Goal: Task Accomplishment & Management: Manage account settings

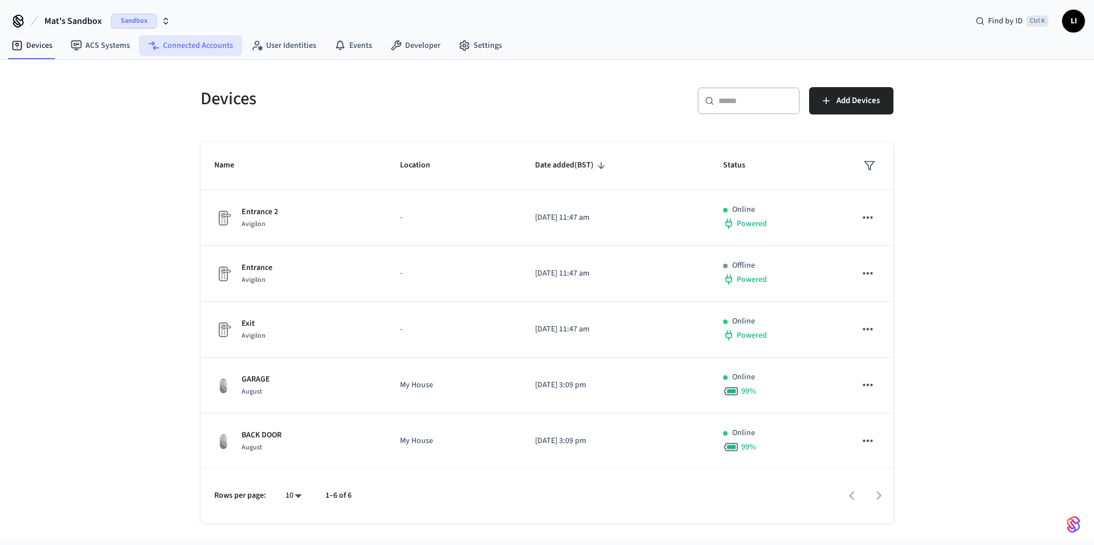
click at [182, 48] on link "Connected Accounts" at bounding box center [190, 45] width 103 height 21
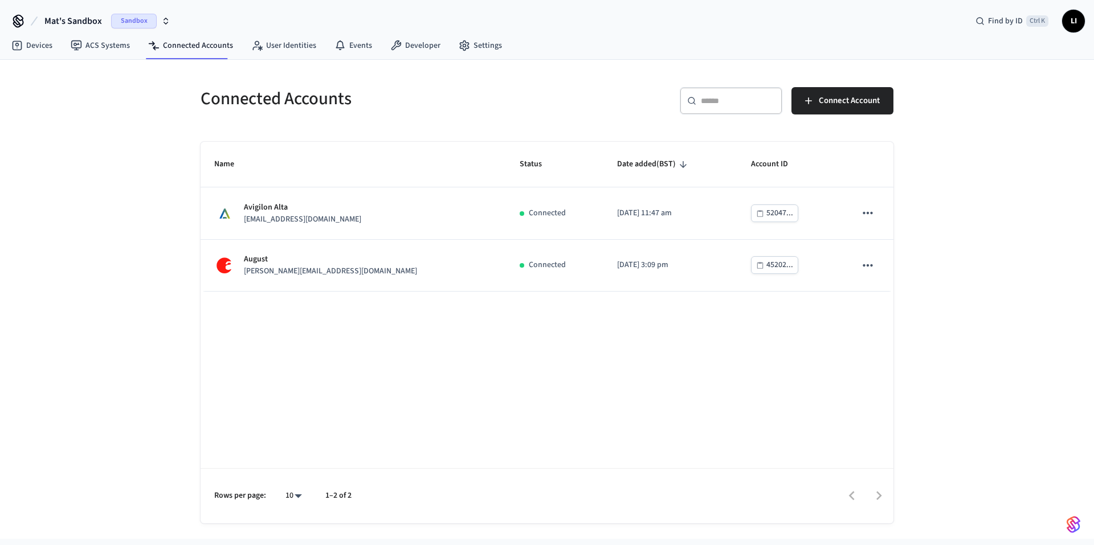
click at [70, 22] on span "Mat's Sandbox" at bounding box center [73, 21] width 58 height 14
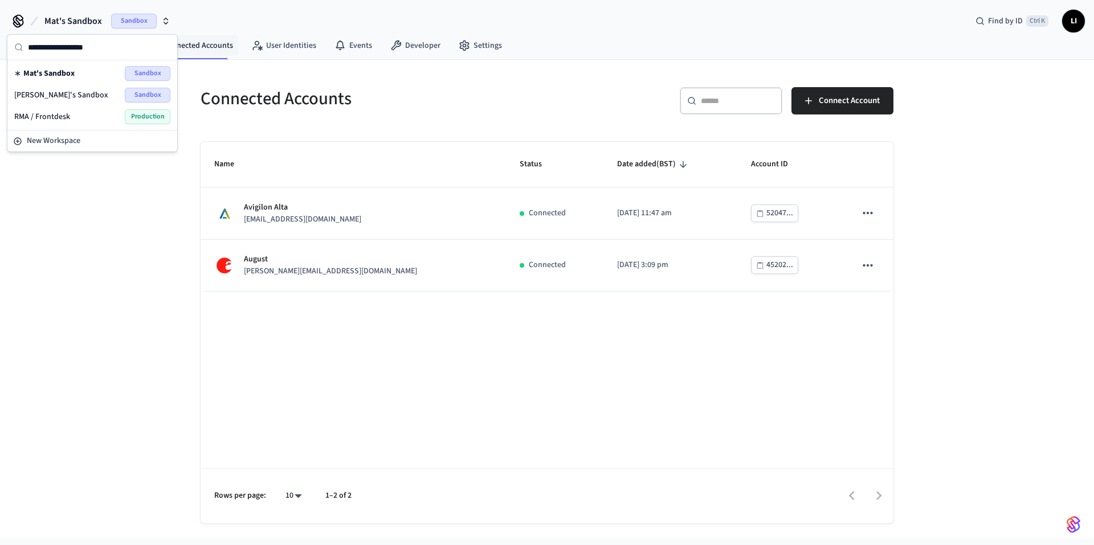
click at [65, 92] on span "[PERSON_NAME]'s Sandbox" at bounding box center [61, 94] width 94 height 11
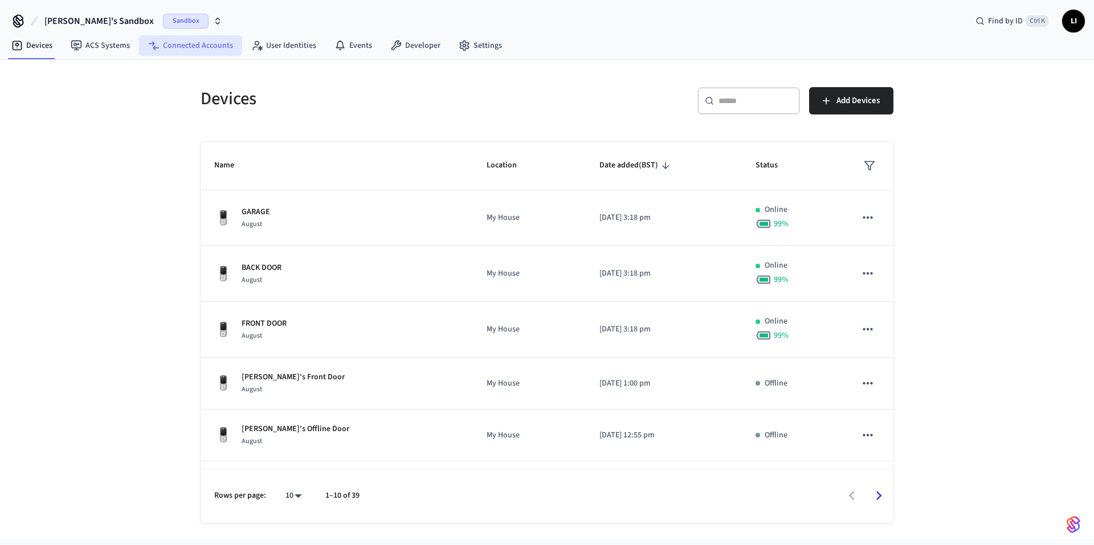
click at [201, 55] on link "Connected Accounts" at bounding box center [190, 45] width 103 height 21
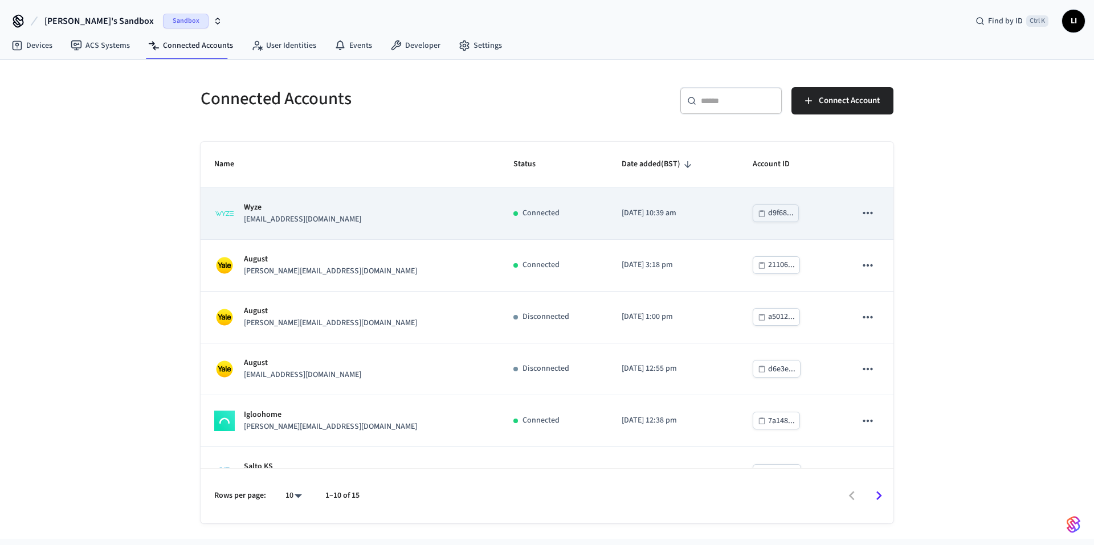
click at [525, 224] on td "Connected" at bounding box center [554, 213] width 108 height 52
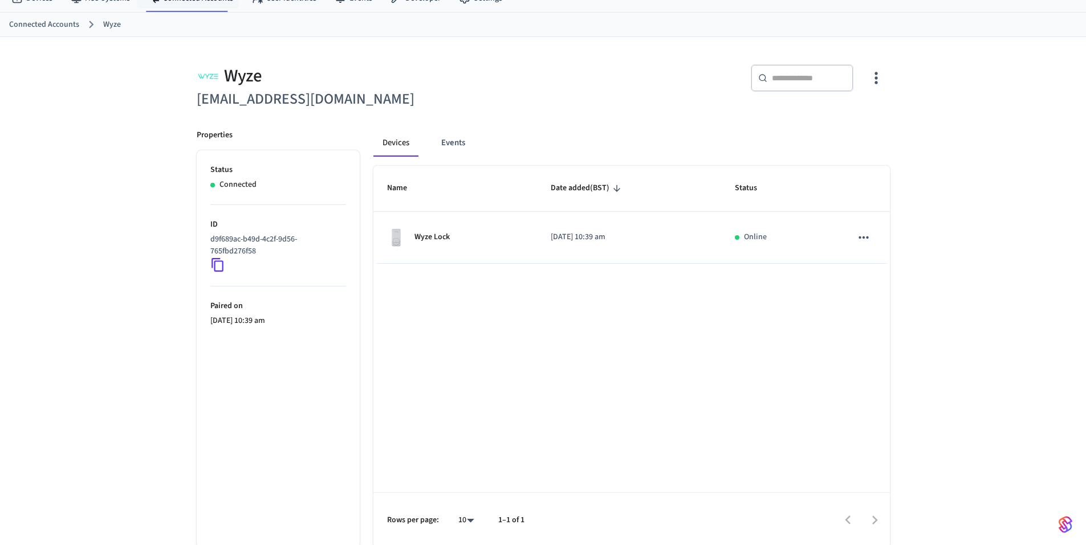
scroll to position [50, 0]
click at [866, 75] on button "button" at bounding box center [875, 76] width 27 height 46
click at [968, 102] on div at bounding box center [547, 272] width 1094 height 545
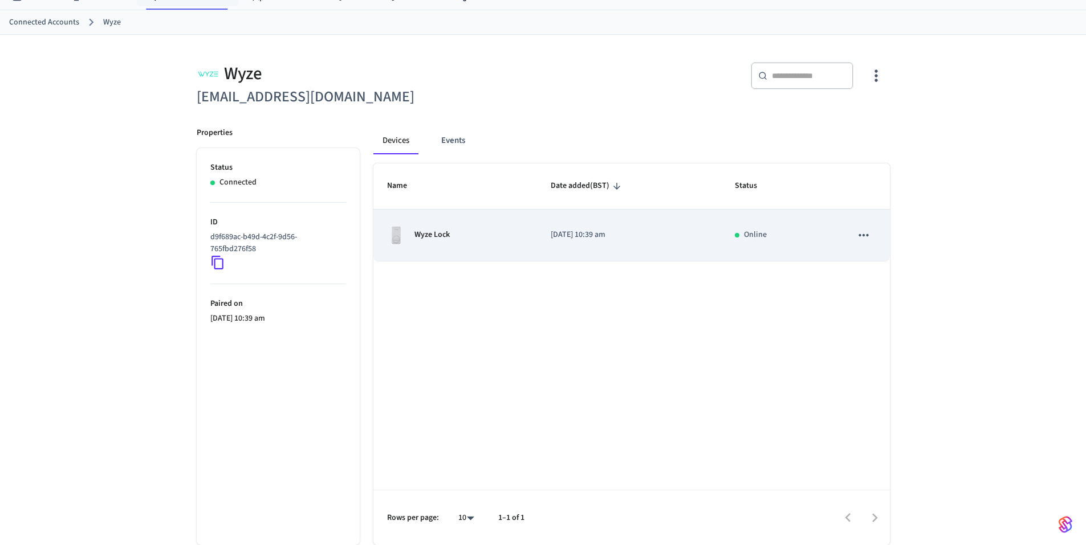
click at [867, 242] on icon "sticky table" at bounding box center [863, 235] width 15 height 15
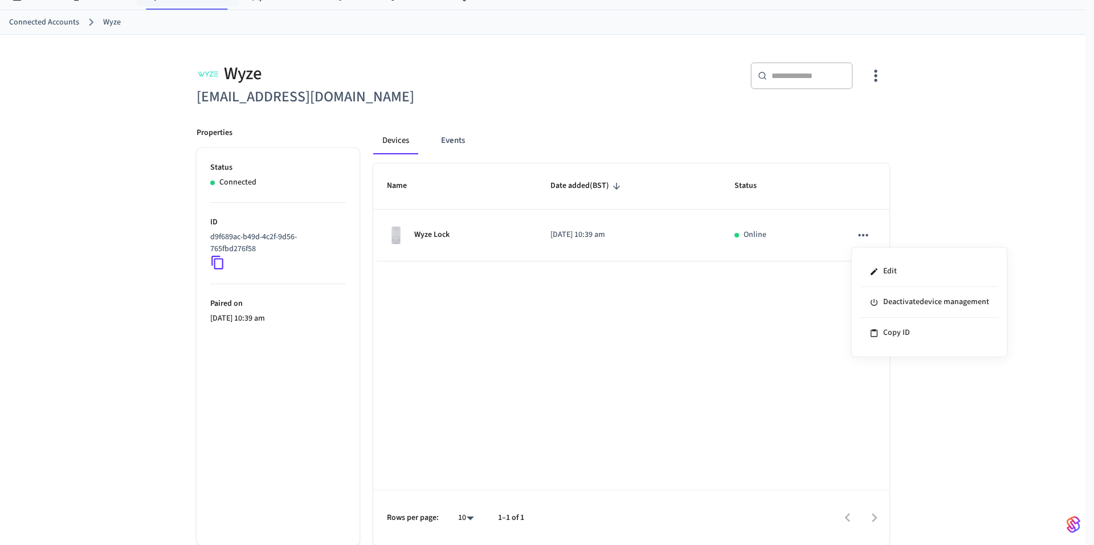
click at [967, 210] on div at bounding box center [547, 272] width 1094 height 545
click at [42, 15] on ol "Connected Accounts Wyze" at bounding box center [547, 22] width 1077 height 15
click at [42, 19] on link "Connected Accounts" at bounding box center [44, 23] width 70 height 12
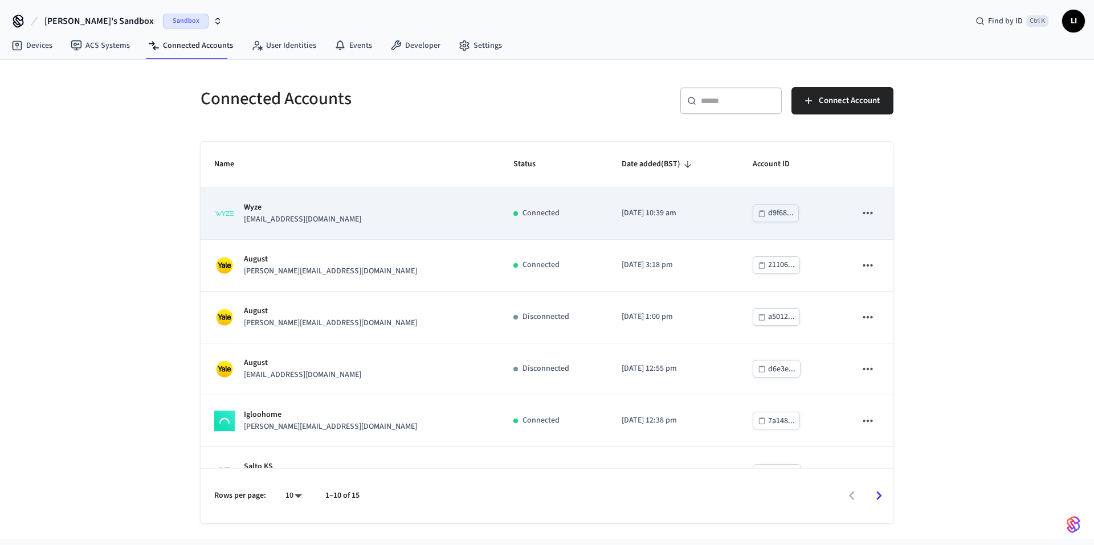
click at [861, 213] on icon "sticky table" at bounding box center [868, 213] width 15 height 15
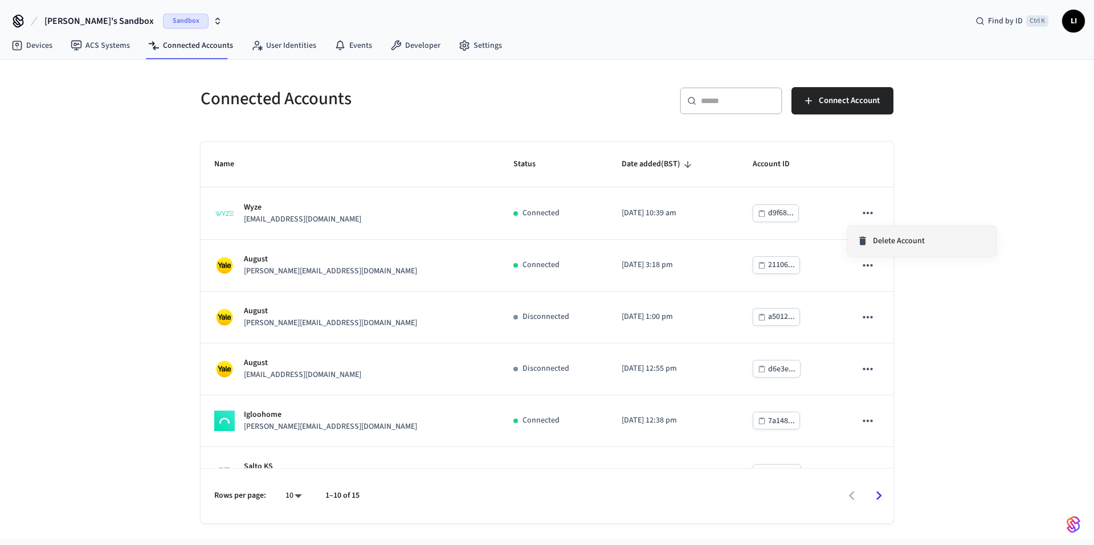
click at [862, 235] on li "Delete Account" at bounding box center [922, 241] width 148 height 30
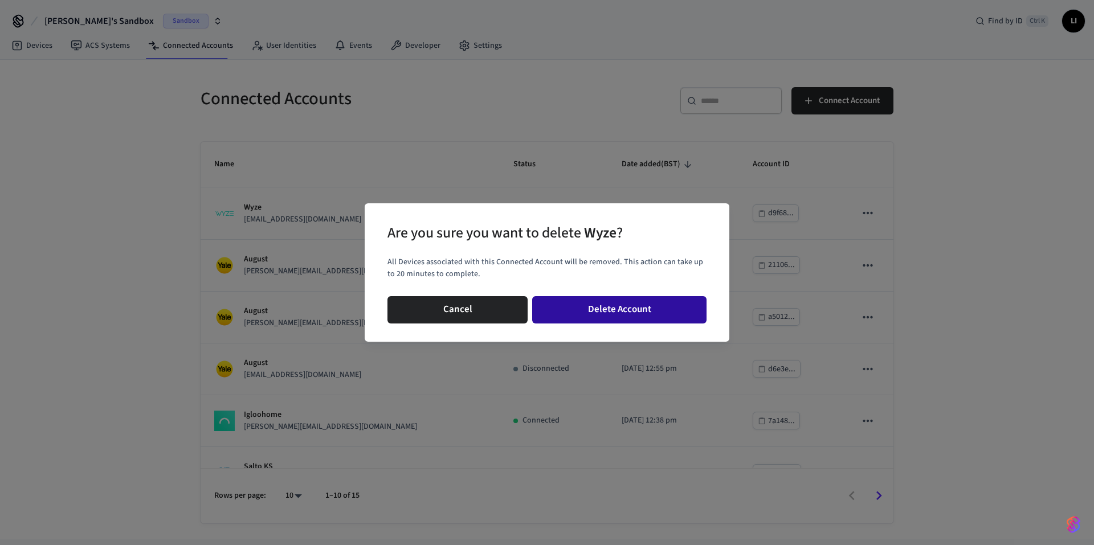
click at [606, 310] on button "Delete Account" at bounding box center [619, 309] width 174 height 27
